Goal: Information Seeking & Learning: Learn about a topic

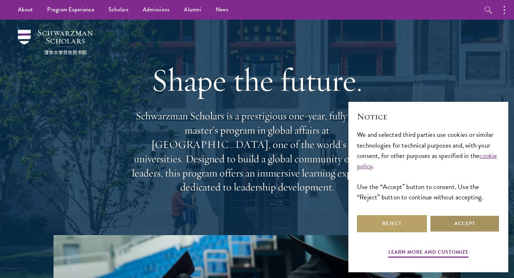
click at [454, 219] on button "Accept" at bounding box center [465, 223] width 70 height 17
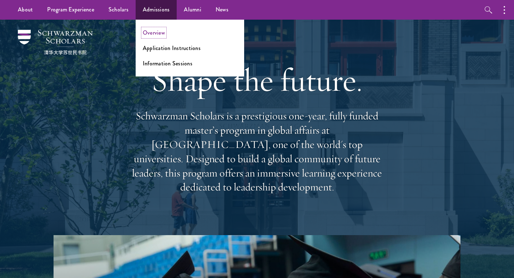
click at [159, 33] on link "Overview" at bounding box center [154, 33] width 22 height 8
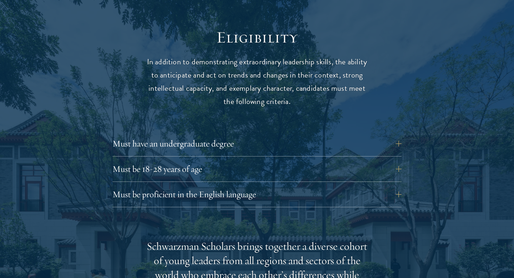
scroll to position [927, 0]
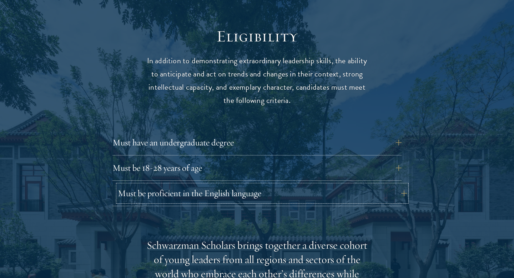
click at [242, 184] on button "Must be proficient in the English language" at bounding box center [262, 192] width 289 height 17
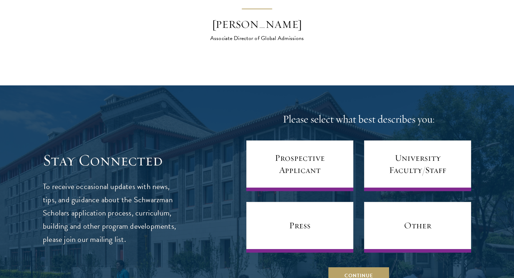
scroll to position [2924, 0]
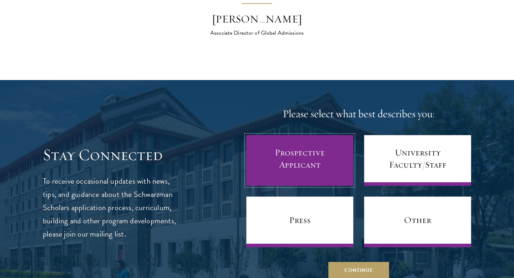
click at [300, 149] on link "Prospective Applicant" at bounding box center [299, 160] width 107 height 51
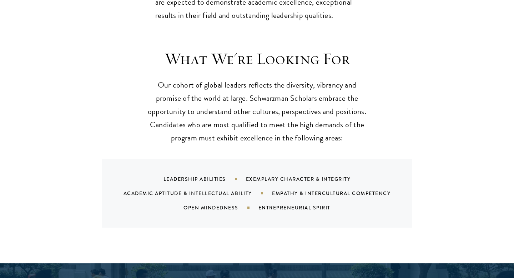
scroll to position [656, 0]
